Goal: Transaction & Acquisition: Book appointment/travel/reservation

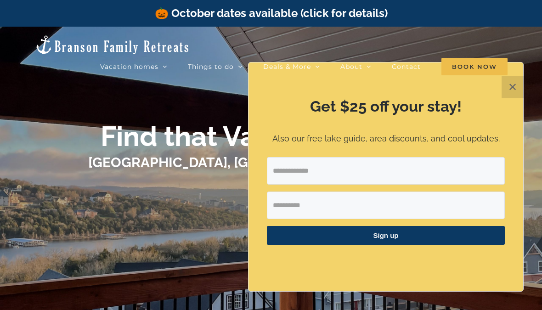
click at [509, 93] on button "✕" at bounding box center [512, 87] width 22 height 22
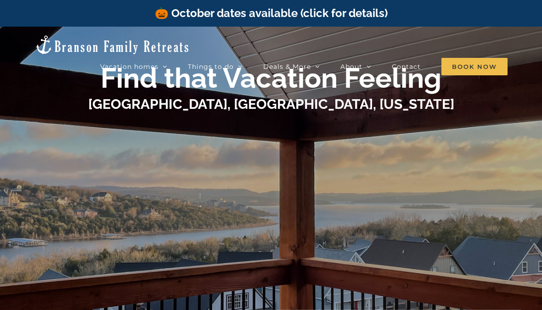
click at [358, 216] on div at bounding box center [270, 210] width 367 height 181
click at [351, 168] on div at bounding box center [270, 210] width 367 height 181
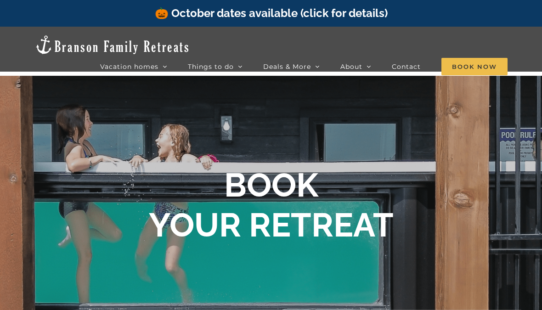
click at [293, 112] on span "Mini Wildflower | 2 Bedrooms" at bounding box center [265, 115] width 83 height 7
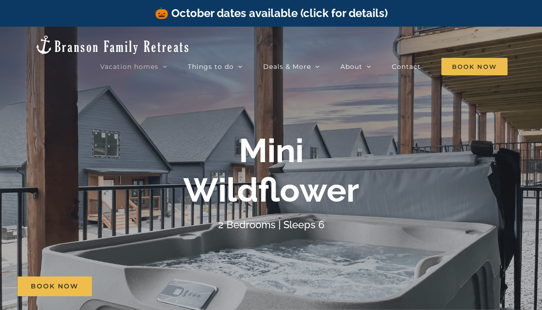
click at [291, 80] on span "Mini Camp | 2 Bedrooms" at bounding box center [257, 83] width 67 height 7
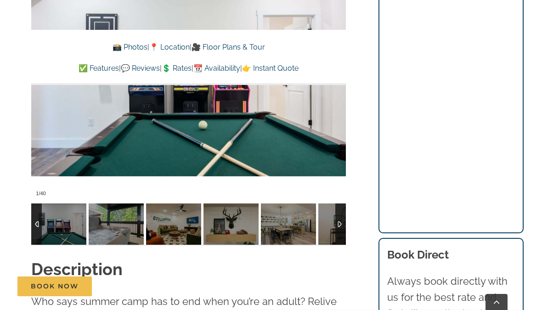
scroll to position [781, 0]
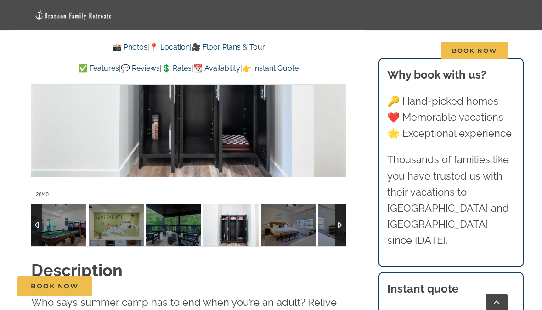
click at [345, 207] on div at bounding box center [340, 224] width 11 height 41
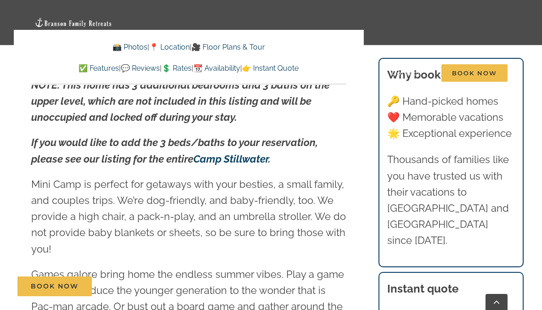
scroll to position [1312, 0]
